Goal: Information Seeking & Learning: Understand process/instructions

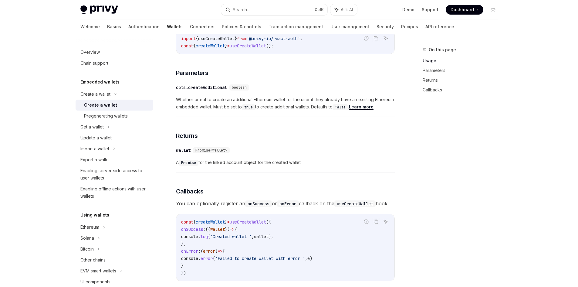
scroll to position [394, 0]
